Goal: Communication & Community: Answer question/provide support

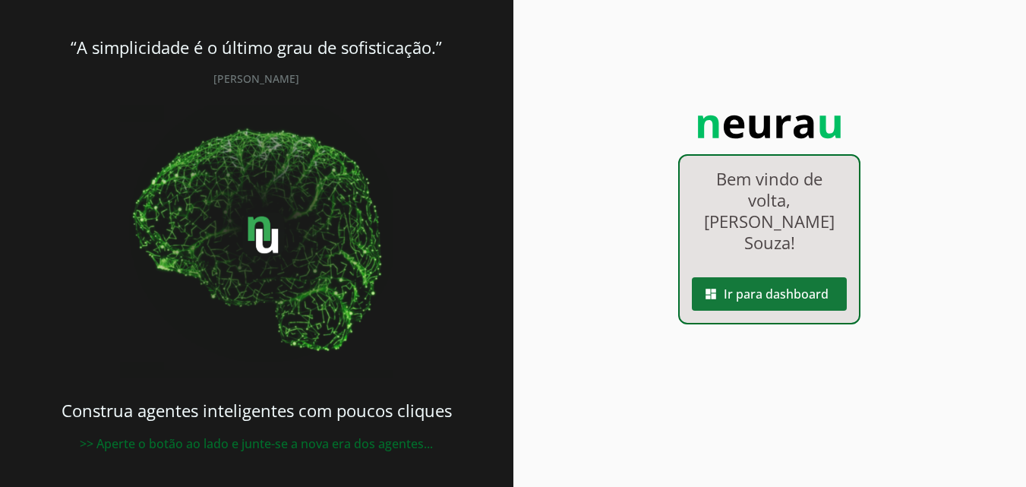
click at [809, 276] on span at bounding box center [769, 294] width 155 height 36
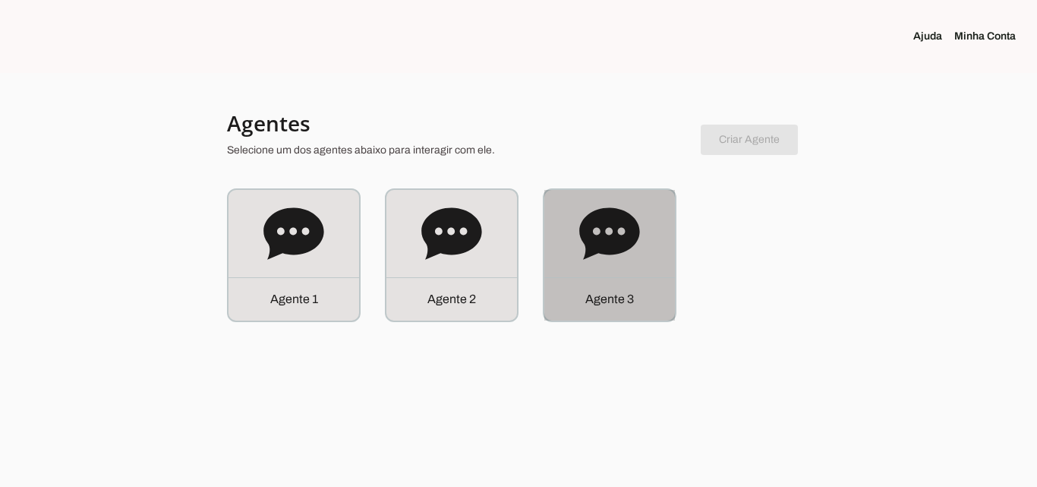
click at [656, 273] on div "Agente 3" at bounding box center [610, 255] width 131 height 131
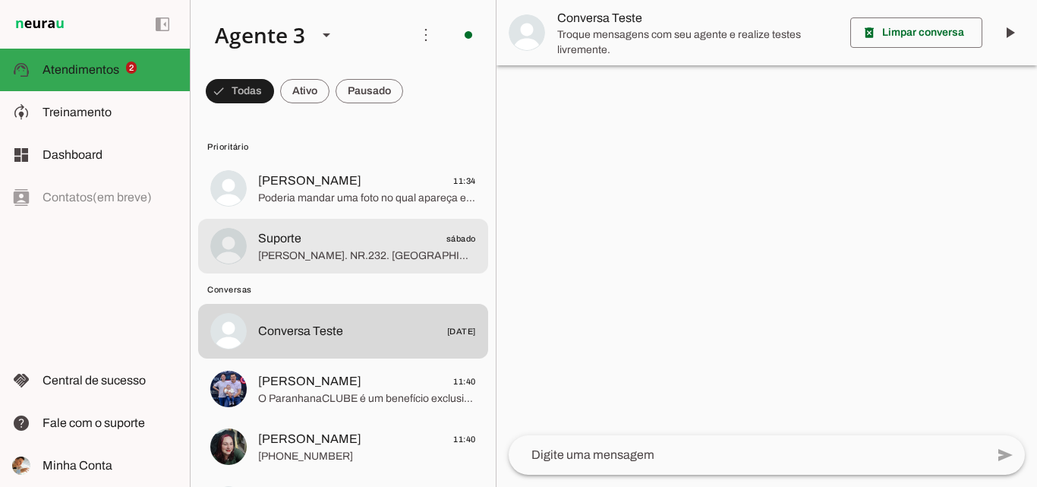
click at [379, 247] on span "Suporte sábado" at bounding box center [367, 238] width 218 height 19
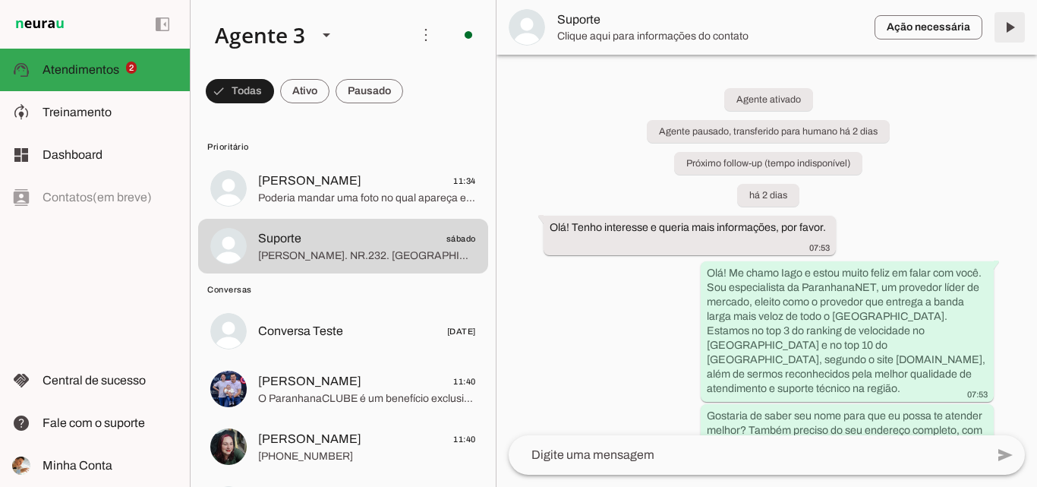
click at [1014, 24] on span at bounding box center [1010, 27] width 36 height 36
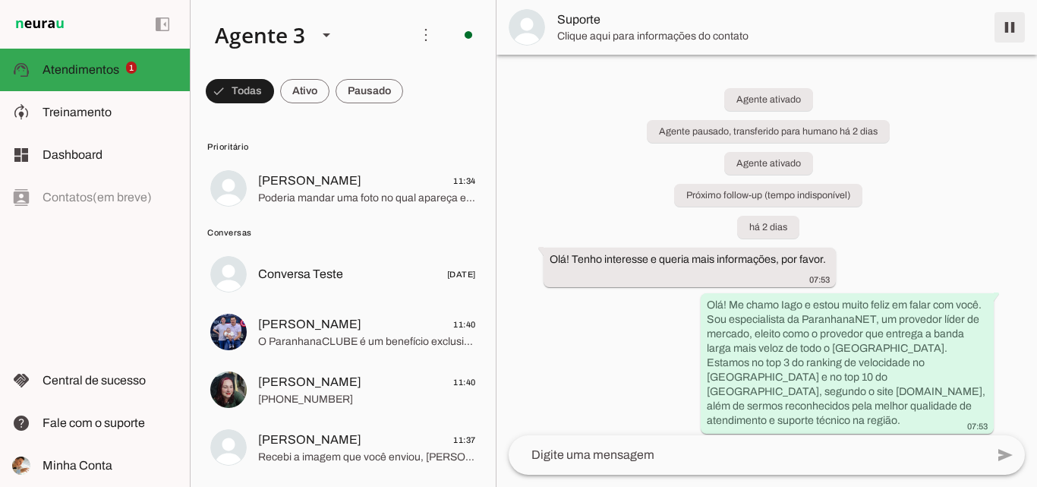
click at [1012, 33] on span at bounding box center [1010, 27] width 36 height 36
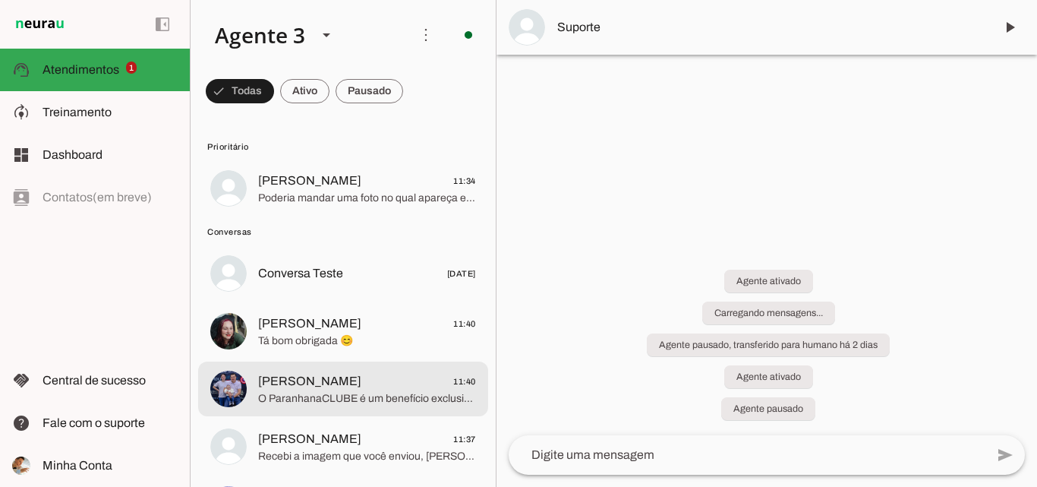
click at [393, 375] on span "Rafael Nugent 11:40" at bounding box center [367, 381] width 218 height 19
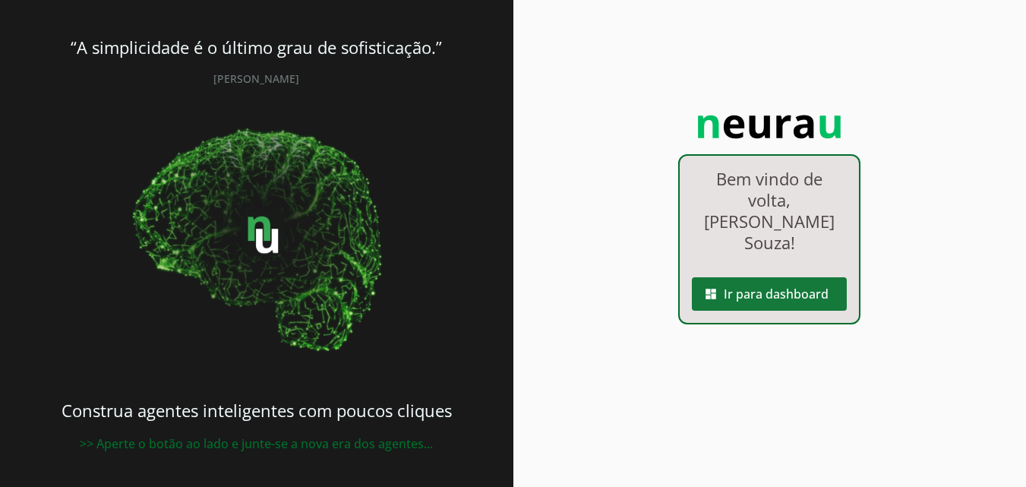
click at [727, 276] on span at bounding box center [769, 294] width 155 height 36
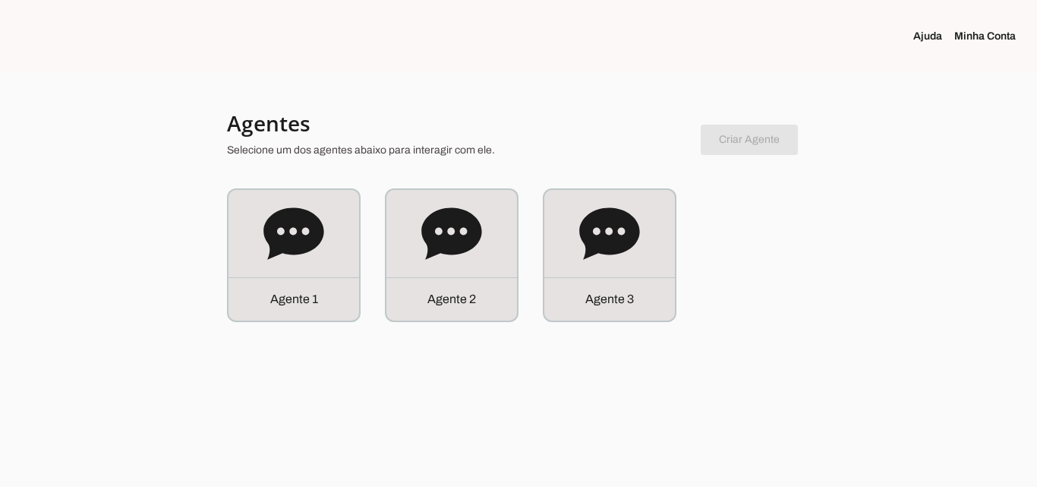
click at [639, 274] on div "Agente 3" at bounding box center [610, 255] width 131 height 131
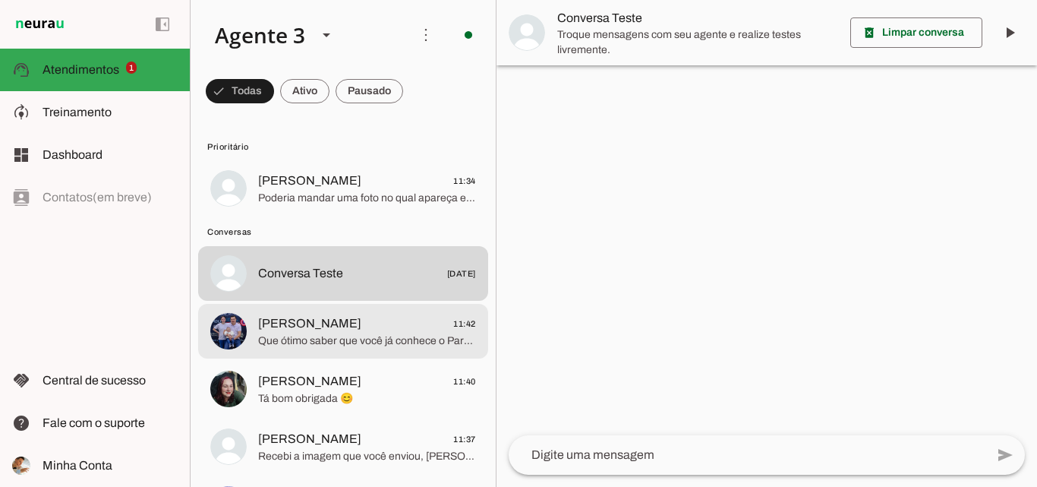
click at [390, 327] on span "[PERSON_NAME] 11:42" at bounding box center [367, 323] width 218 height 19
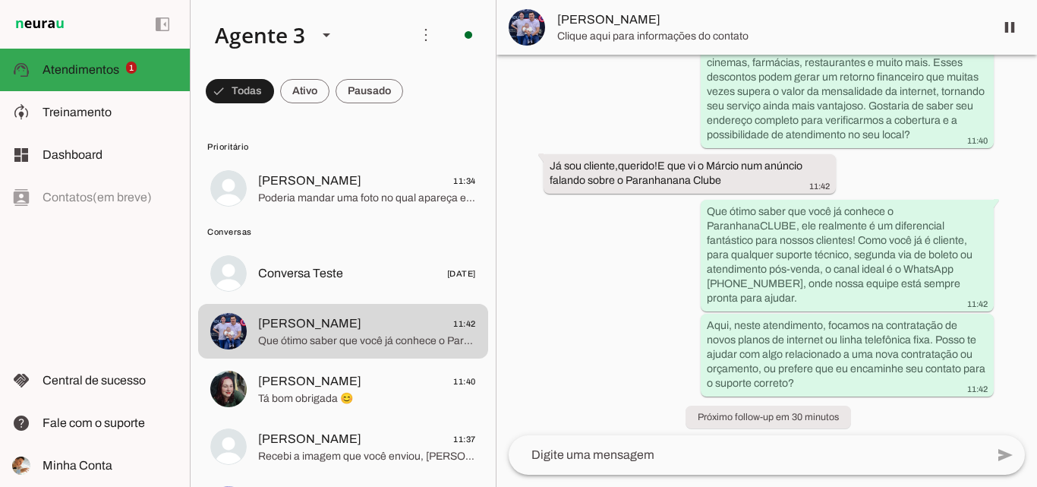
scroll to position [405, 0]
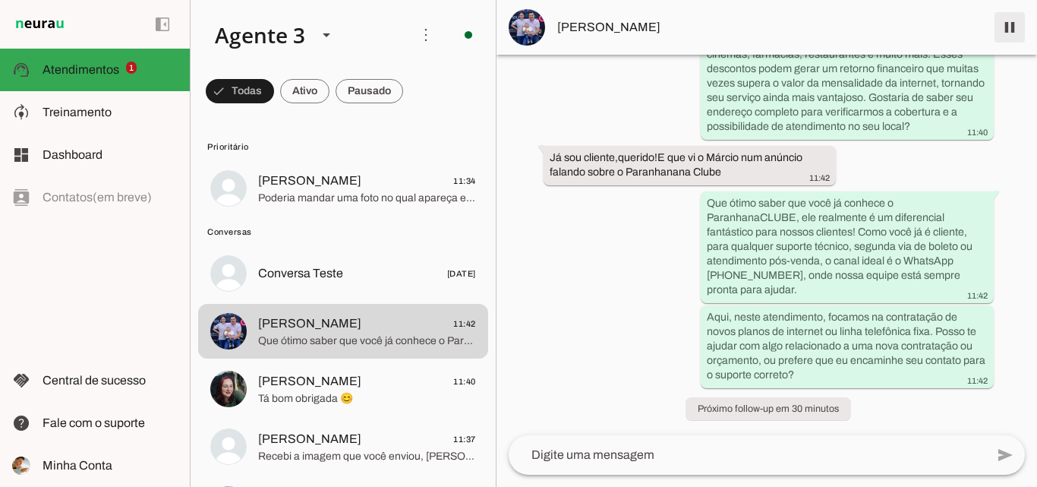
click at [1006, 29] on span at bounding box center [1010, 27] width 36 height 36
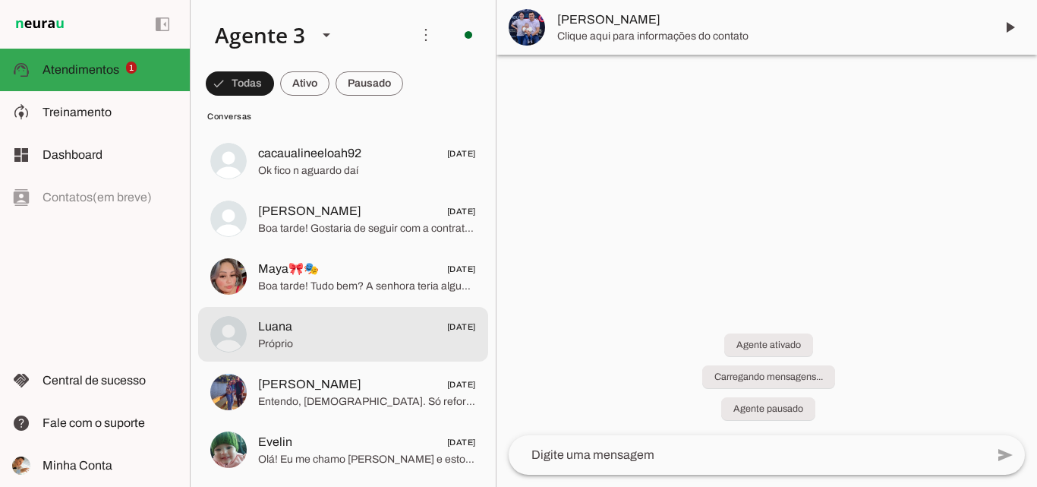
scroll to position [6380, 0]
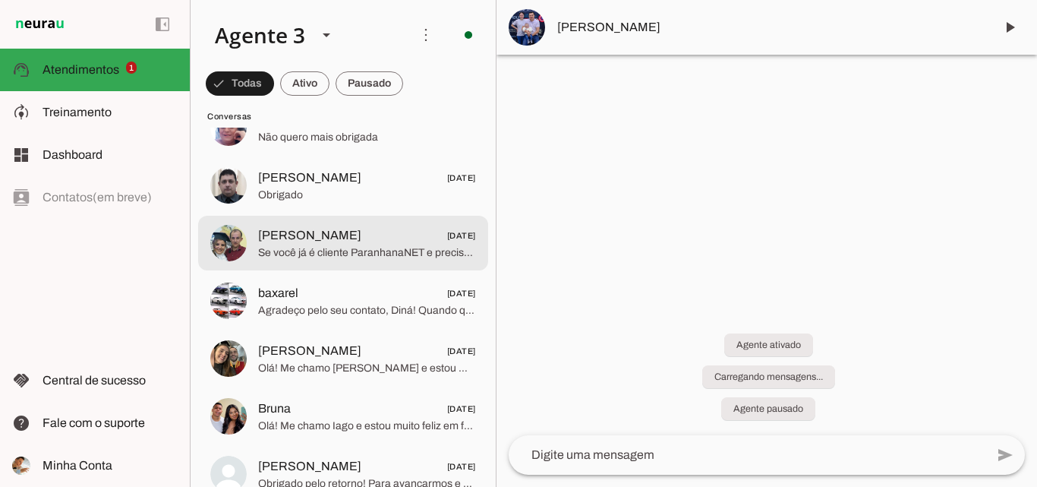
click at [405, 254] on span "Se você já é cliente ParanhanaNET e precisa de suporte técnico, segunda via de …" at bounding box center [367, 252] width 218 height 15
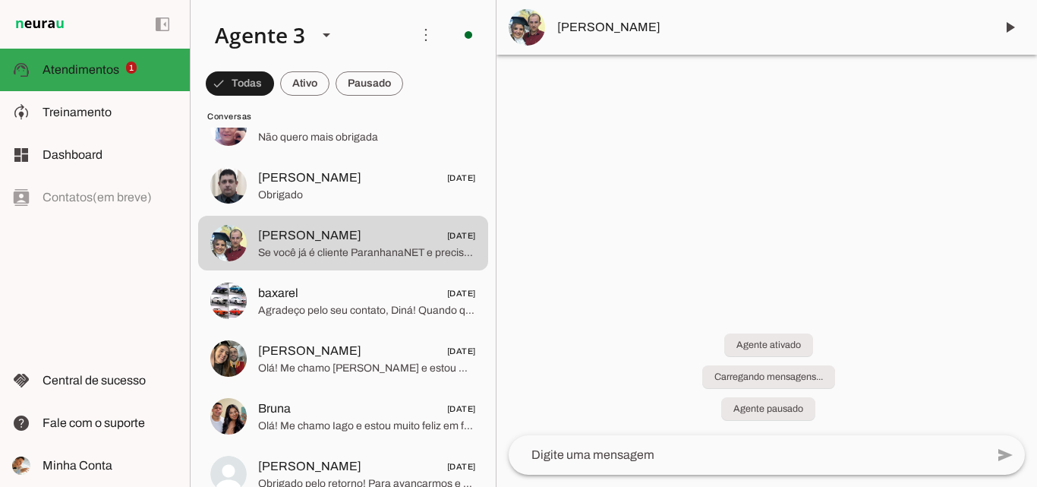
click at [608, 21] on span "[PERSON_NAME]" at bounding box center [769, 27] width 425 height 18
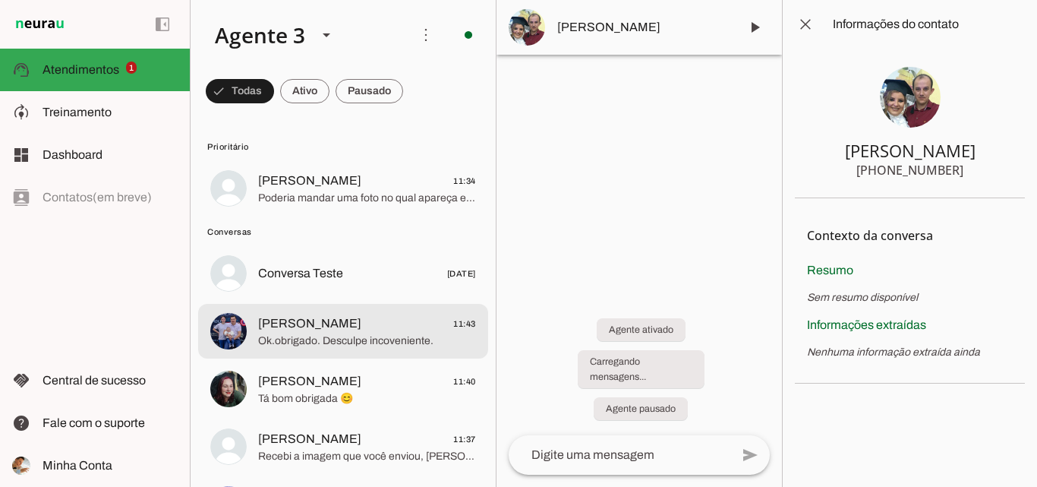
click at [396, 329] on span "[PERSON_NAME] 11:43" at bounding box center [367, 323] width 218 height 19
